Goal: Consume media (video, audio)

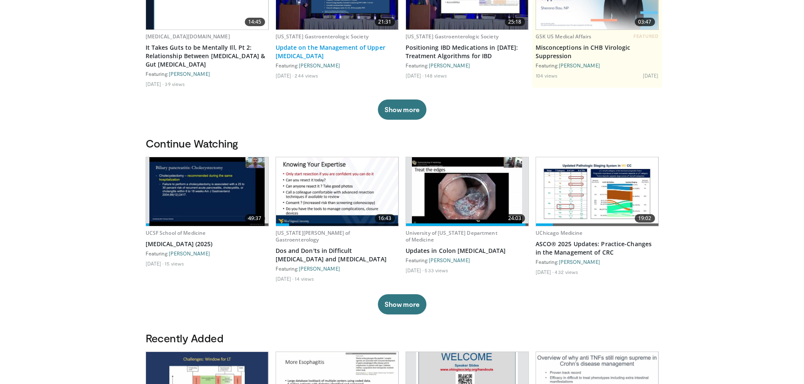
scroll to position [127, 0]
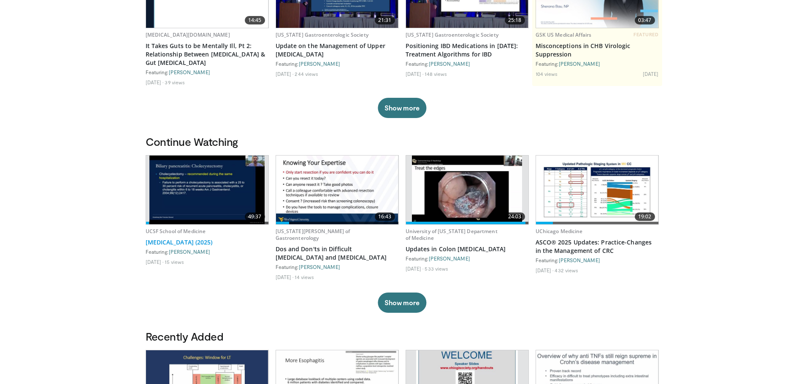
click at [181, 242] on link "[MEDICAL_DATA] (2025)" at bounding box center [207, 242] width 123 height 8
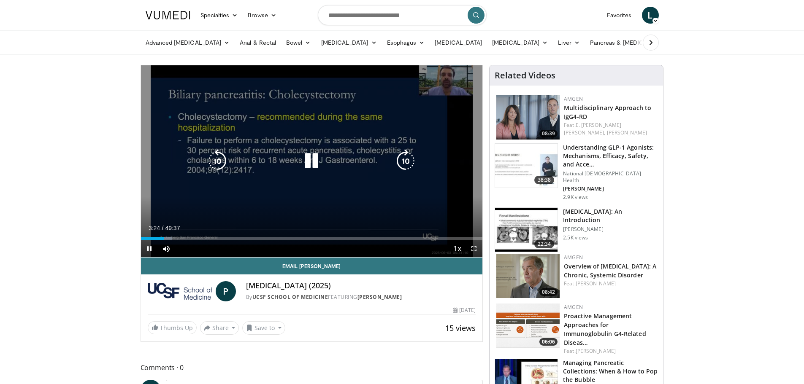
click at [308, 160] on icon "Video Player" at bounding box center [311, 161] width 24 height 24
